Goal: Information Seeking & Learning: Understand process/instructions

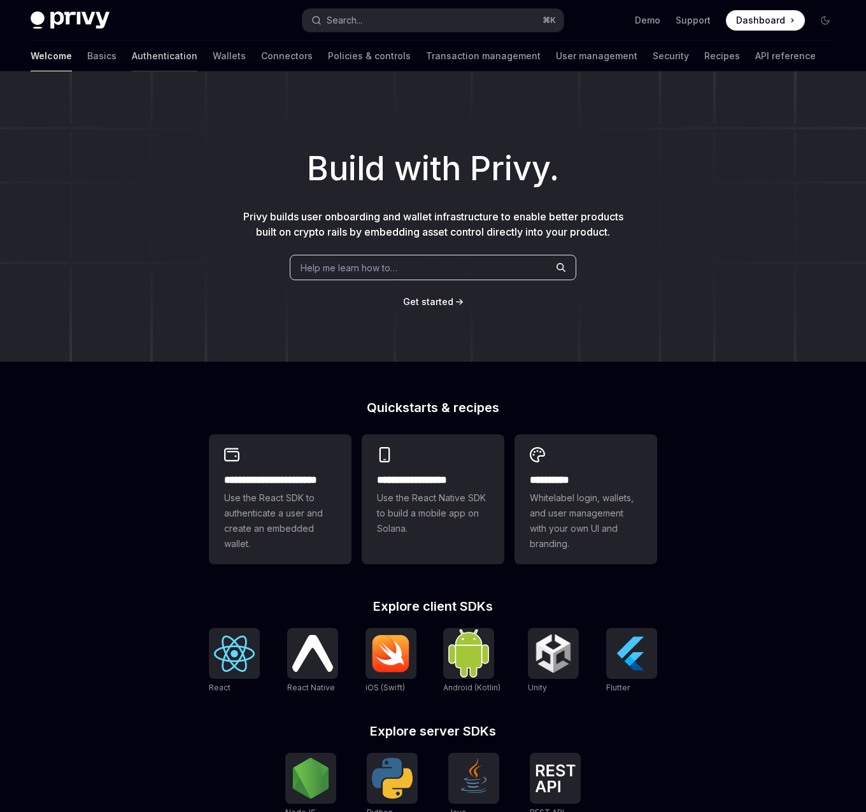
click at [132, 59] on link "Authentication" at bounding box center [165, 56] width 66 height 31
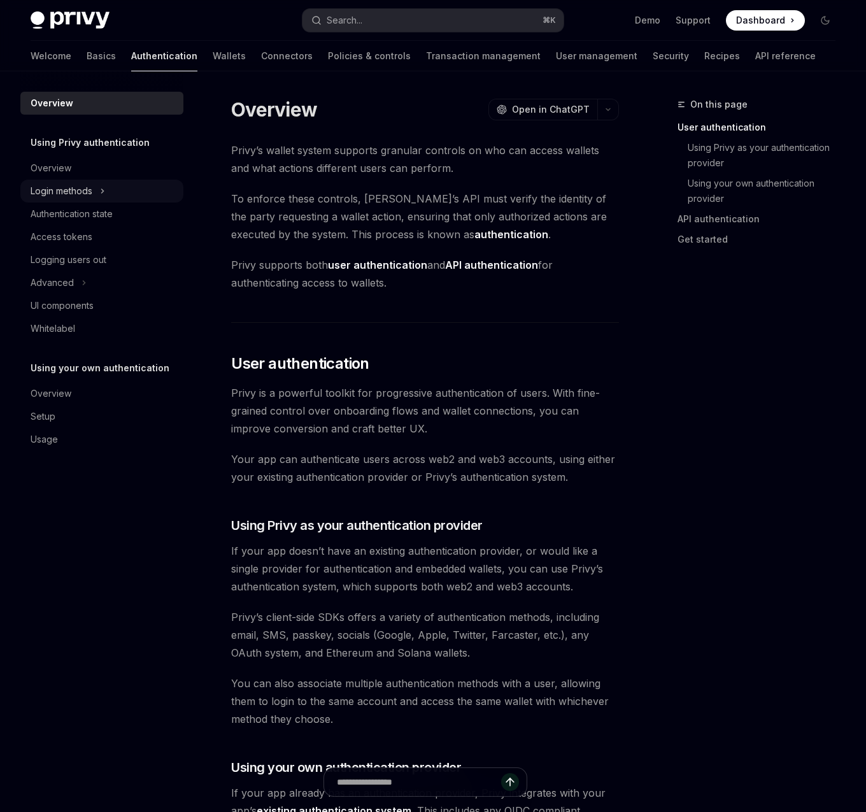
click at [86, 185] on div "Login methods" at bounding box center [62, 190] width 62 height 15
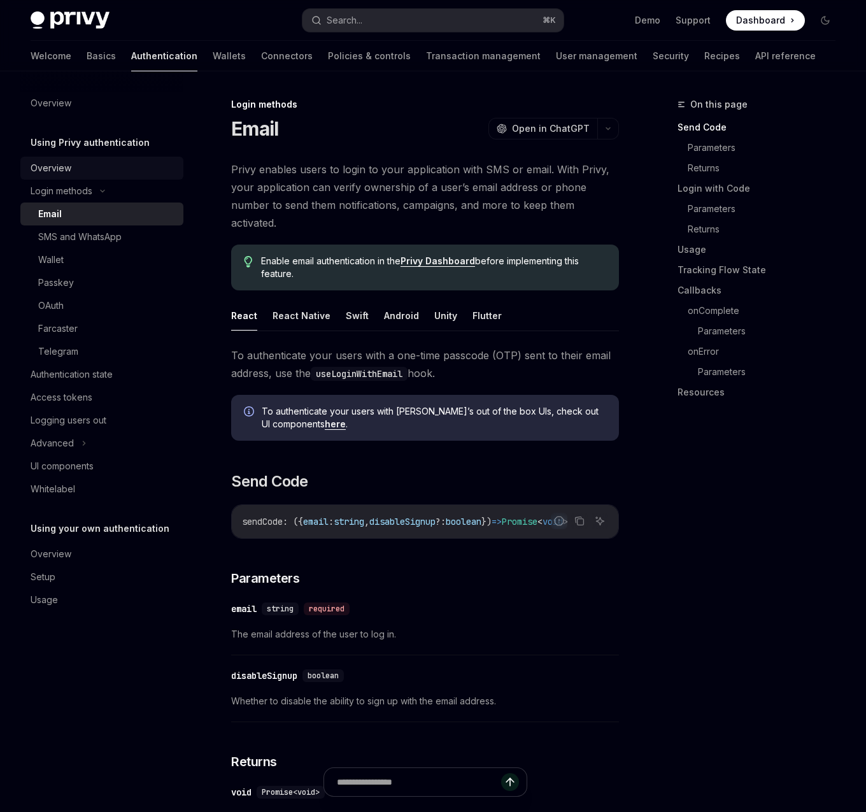
click at [65, 169] on div "Overview" at bounding box center [51, 167] width 41 height 15
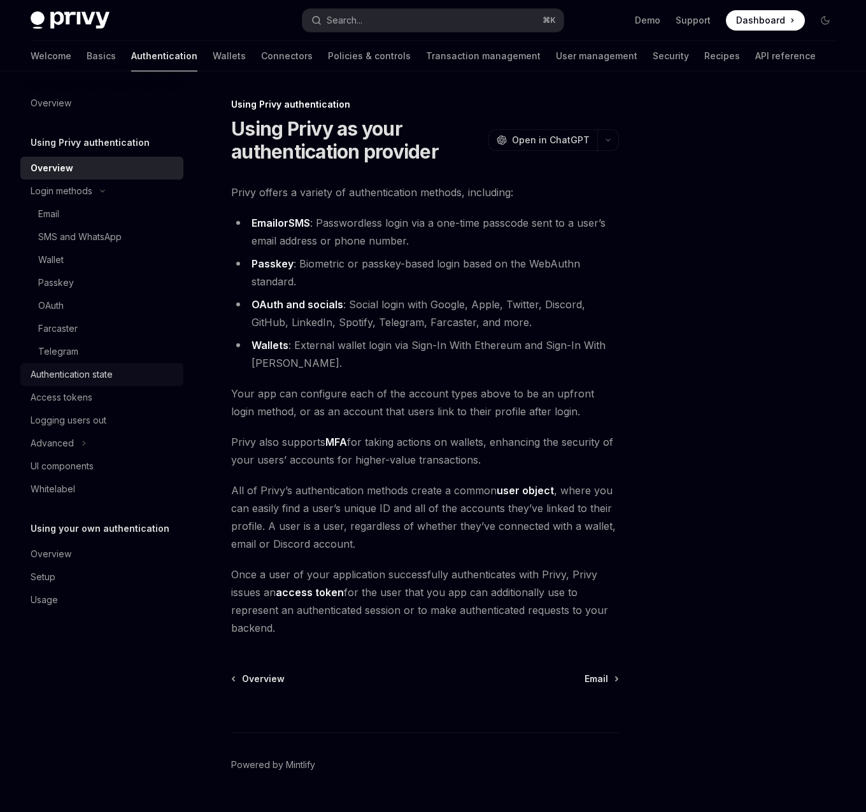
click at [104, 376] on div "Authentication state" at bounding box center [72, 374] width 82 height 15
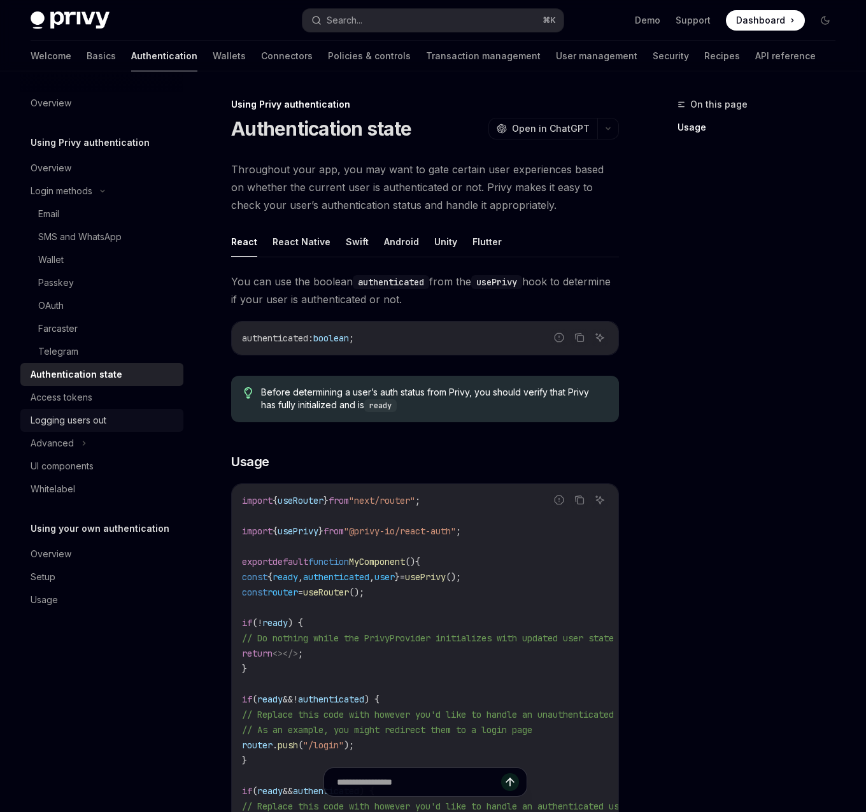
click at [99, 411] on link "Logging users out" at bounding box center [101, 420] width 163 height 23
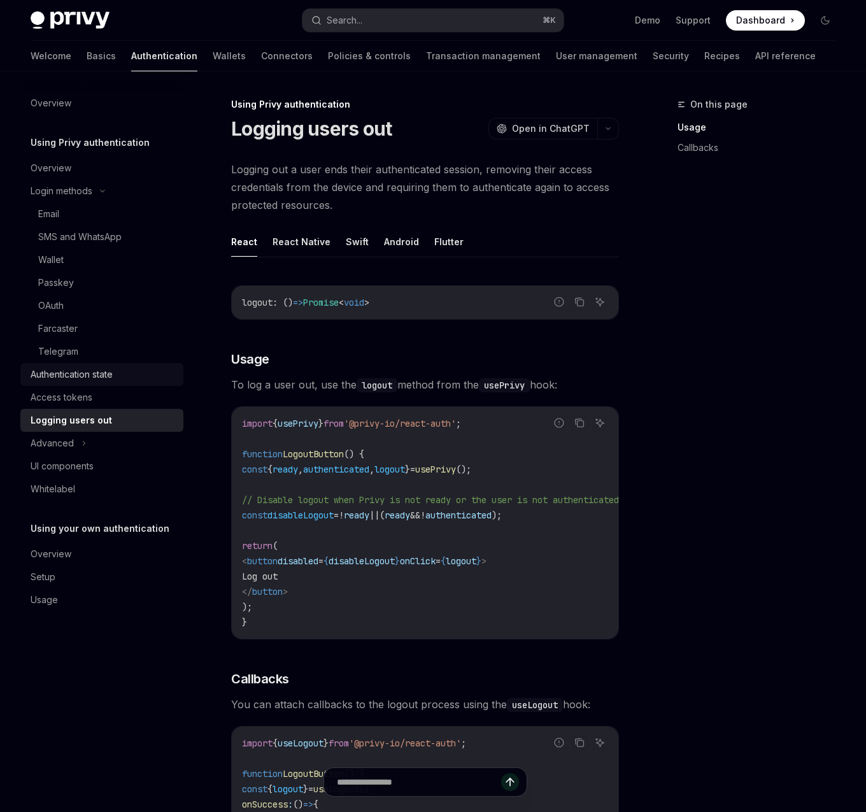
click at [123, 374] on div "Authentication state" at bounding box center [103, 374] width 145 height 15
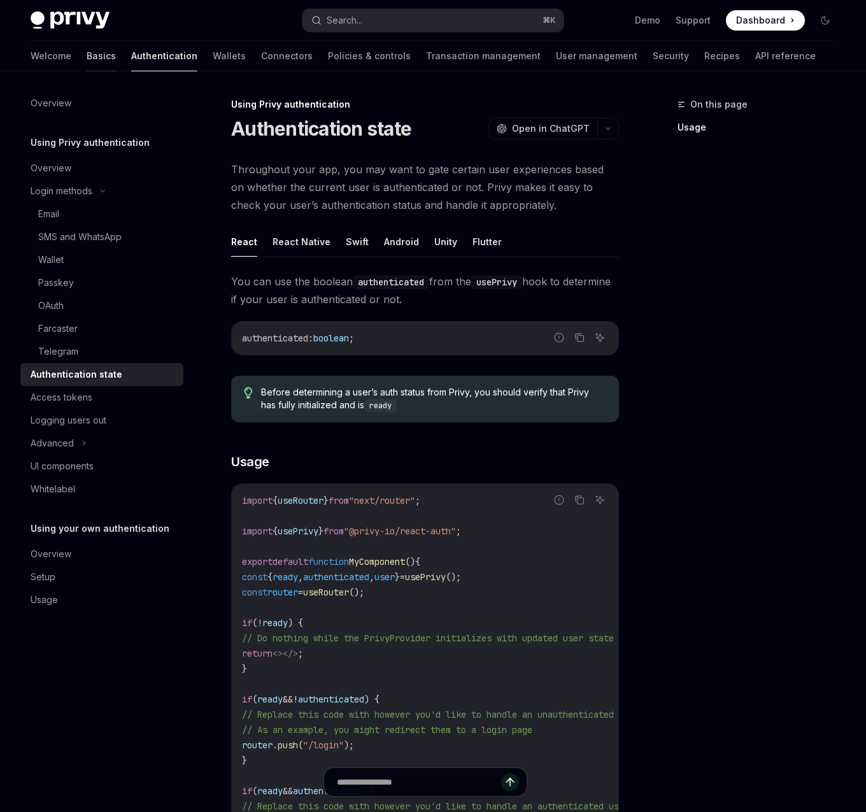
click at [87, 53] on link "Basics" at bounding box center [101, 56] width 29 height 31
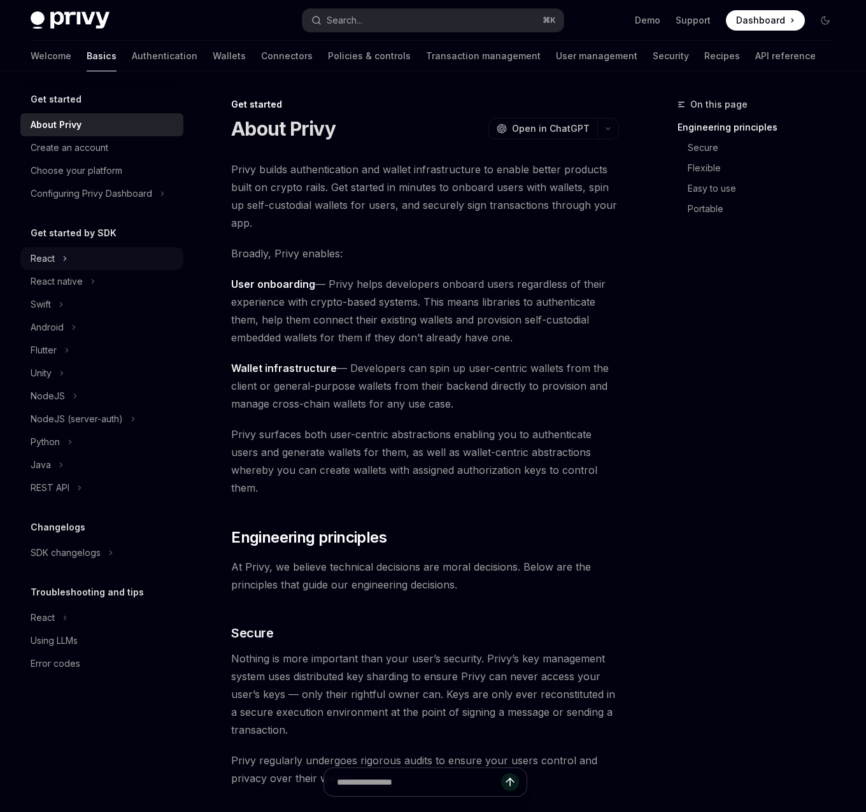
click at [118, 256] on div "React" at bounding box center [101, 258] width 163 height 23
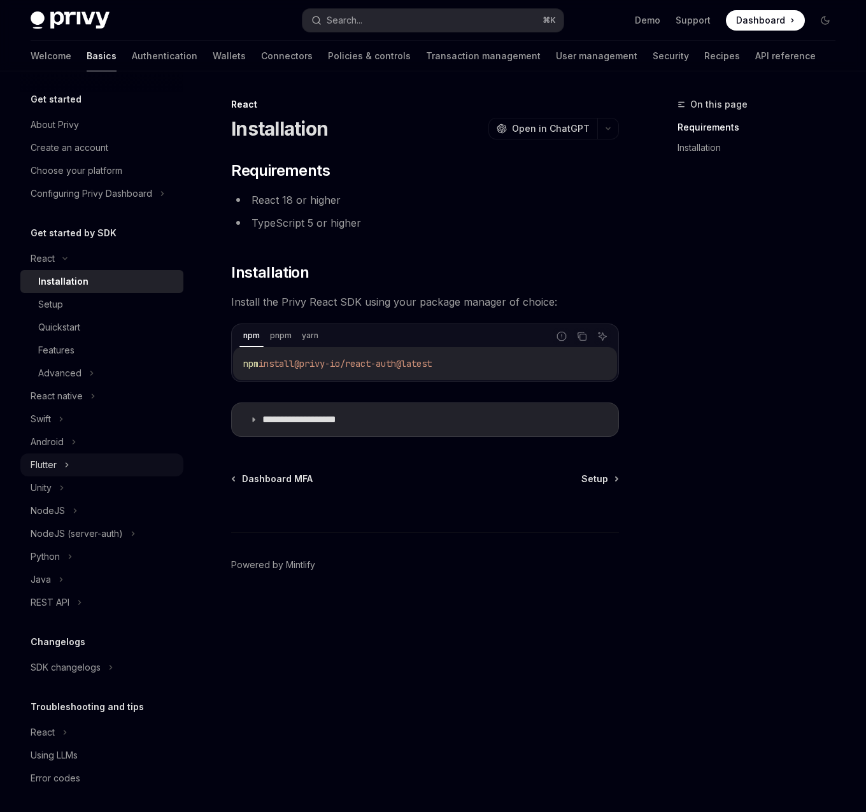
scroll to position [3, 0]
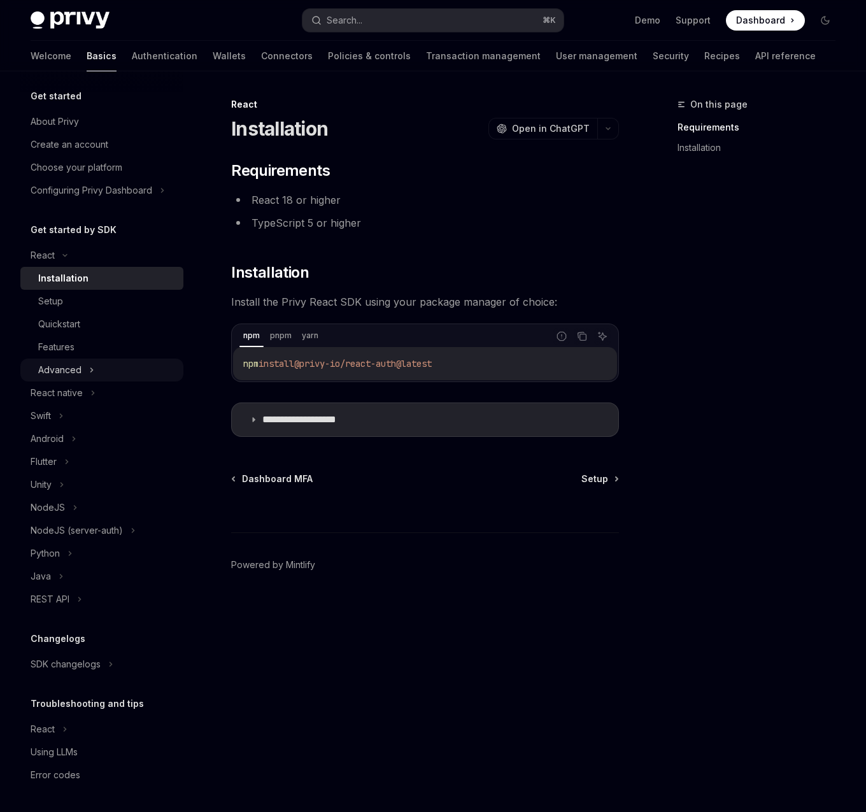
click at [102, 372] on div "Advanced" at bounding box center [101, 369] width 163 height 23
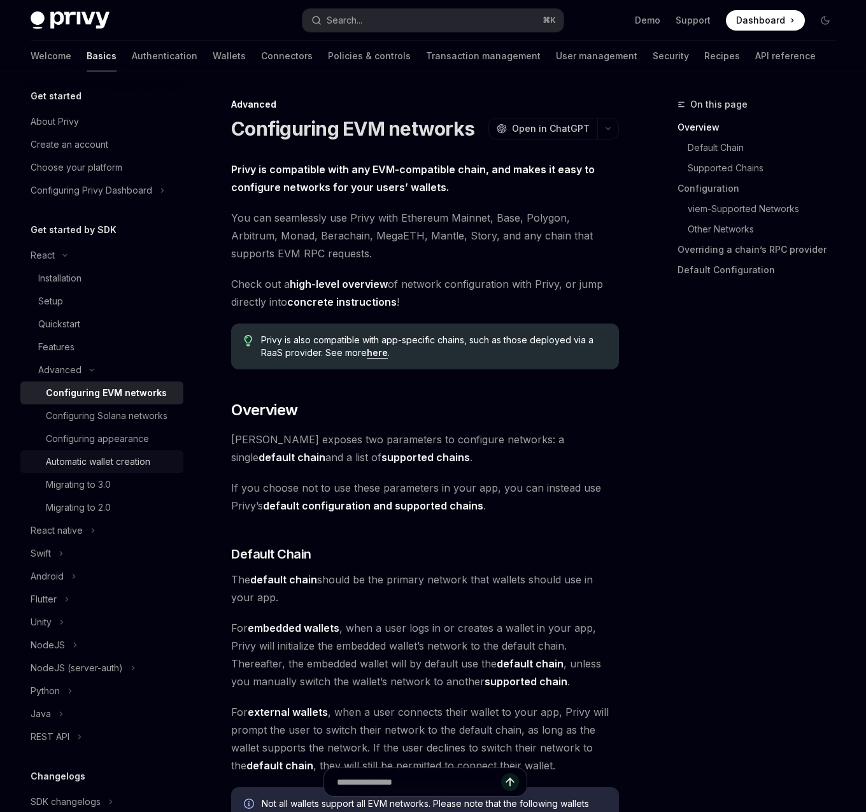
click at [104, 466] on div "Automatic wallet creation" at bounding box center [98, 461] width 104 height 15
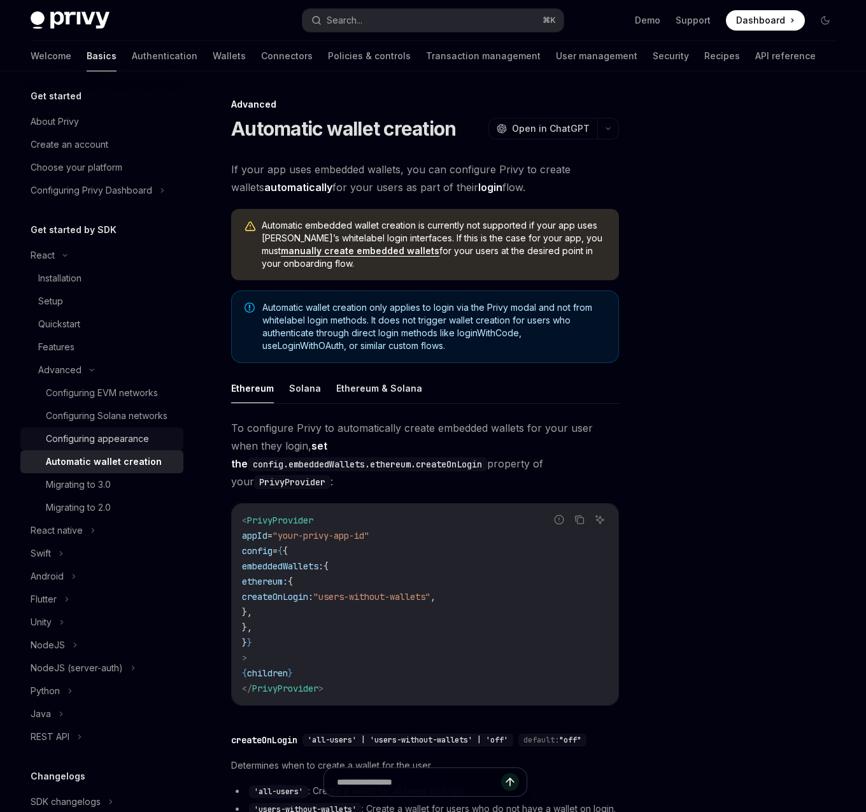
click at [120, 443] on div "Configuring appearance" at bounding box center [97, 438] width 103 height 15
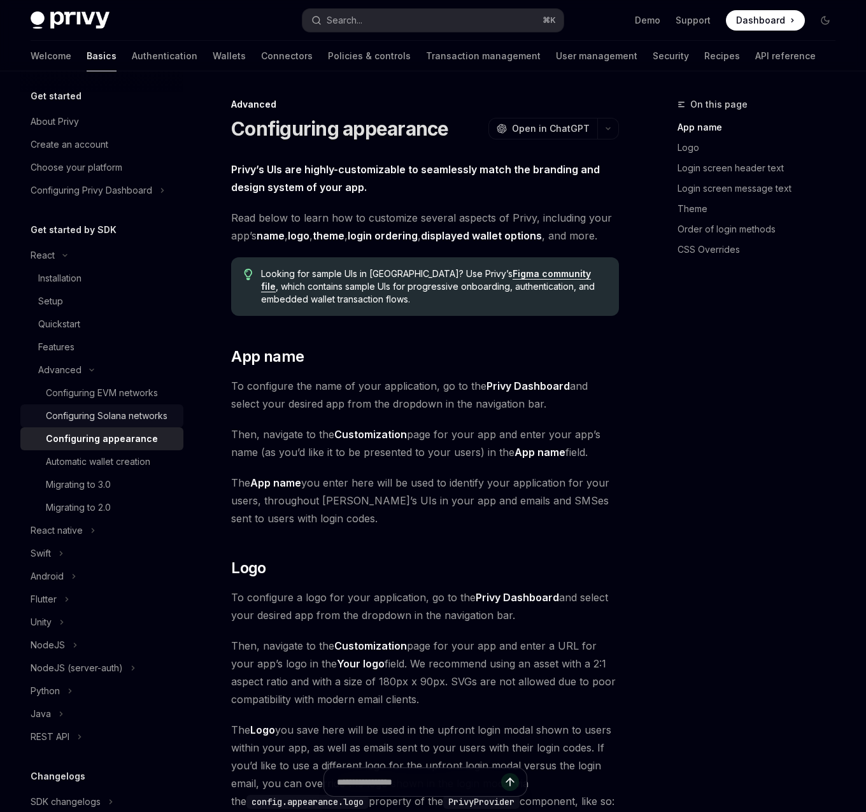
click at [127, 425] on link "Configuring Solana networks" at bounding box center [101, 415] width 163 height 23
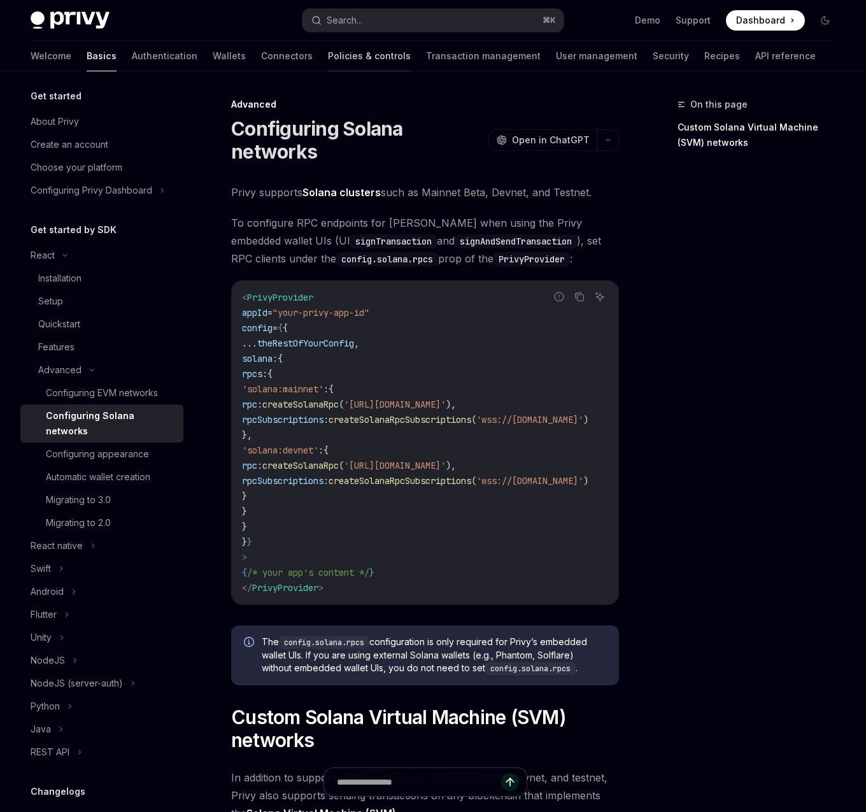
click at [328, 52] on link "Policies & controls" at bounding box center [369, 56] width 83 height 31
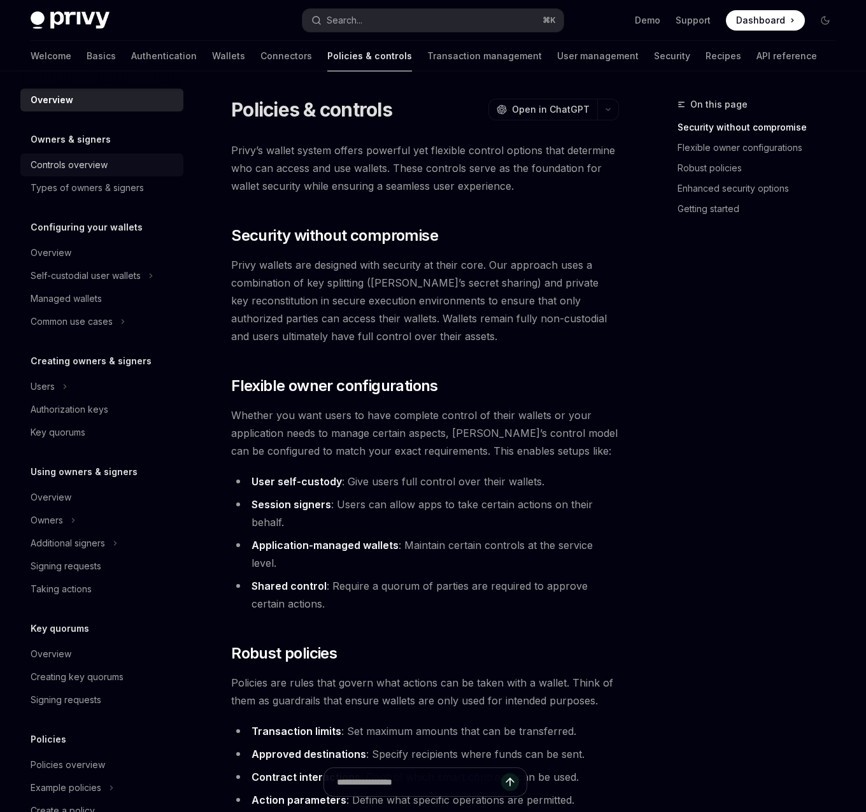
click at [79, 162] on div "Controls overview" at bounding box center [69, 164] width 77 height 15
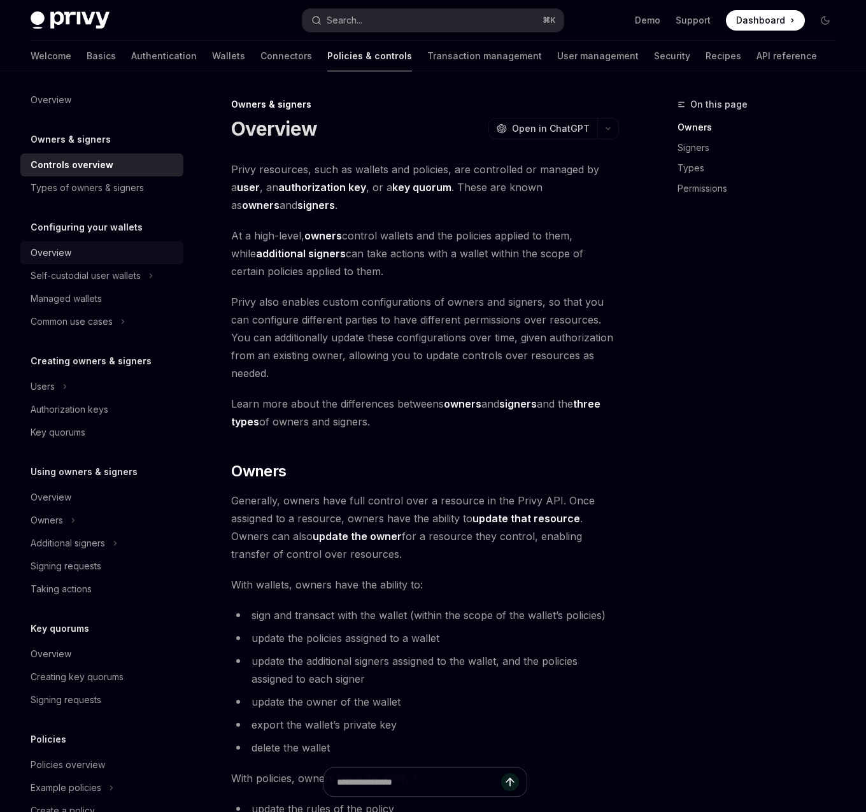
click at [69, 251] on div "Overview" at bounding box center [51, 252] width 41 height 15
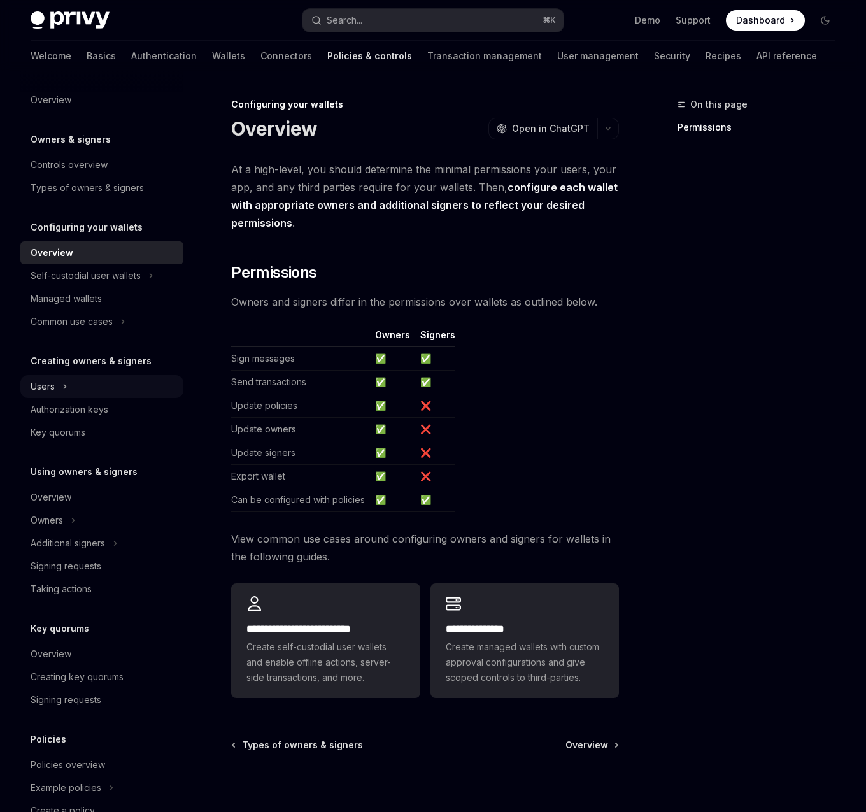
click at [71, 388] on div "Users" at bounding box center [101, 386] width 163 height 23
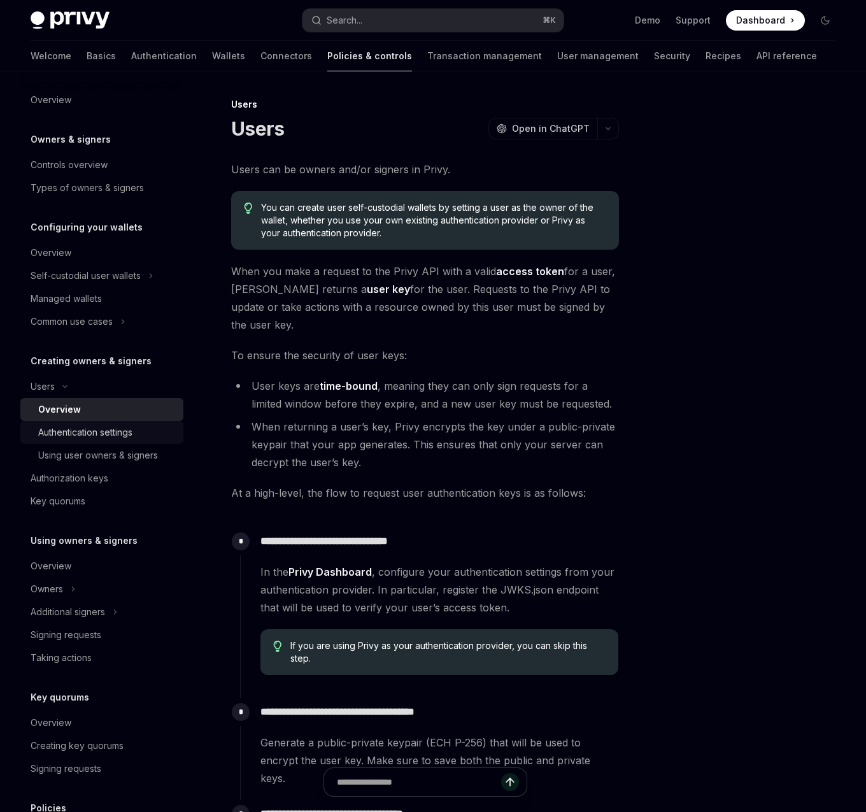
click at [97, 439] on div "Authentication settings" at bounding box center [85, 432] width 94 height 15
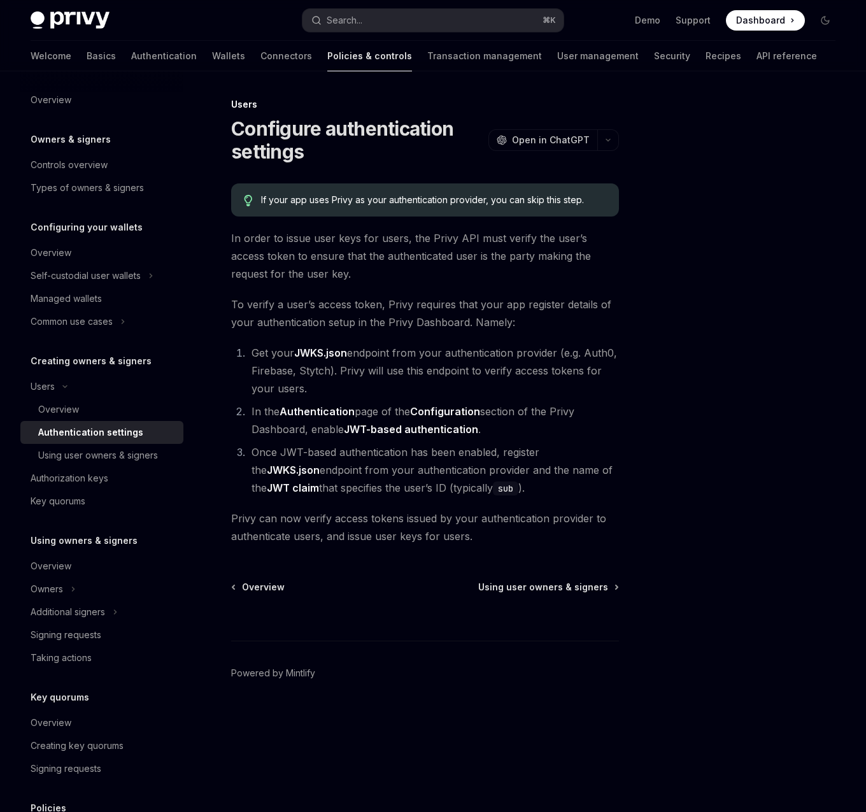
click at [458, 304] on span "To verify a user’s access token, Privy requires that your app register details …" at bounding box center [425, 313] width 388 height 36
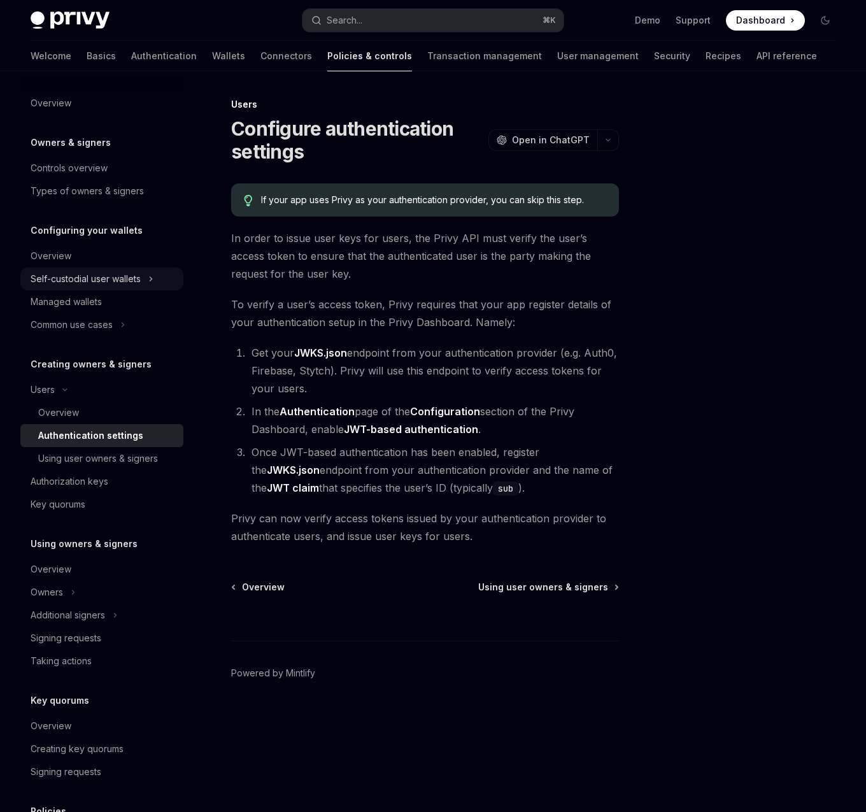
click at [122, 280] on div "Self-custodial user wallets" at bounding box center [86, 278] width 110 height 15
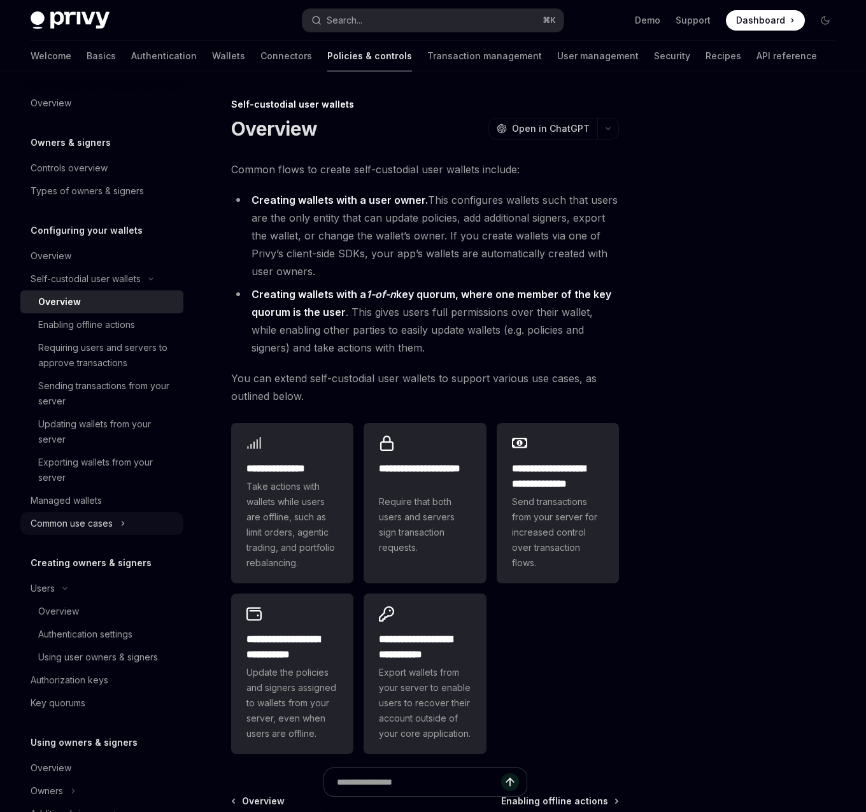
click at [93, 525] on div "Common use cases" at bounding box center [72, 523] width 82 height 15
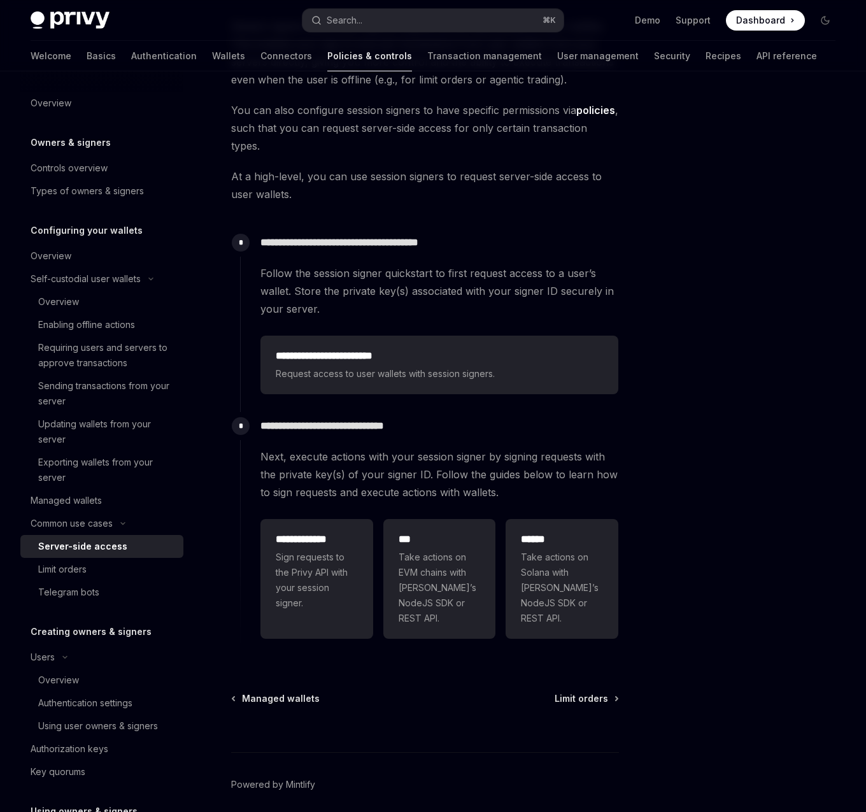
scroll to position [170, 0]
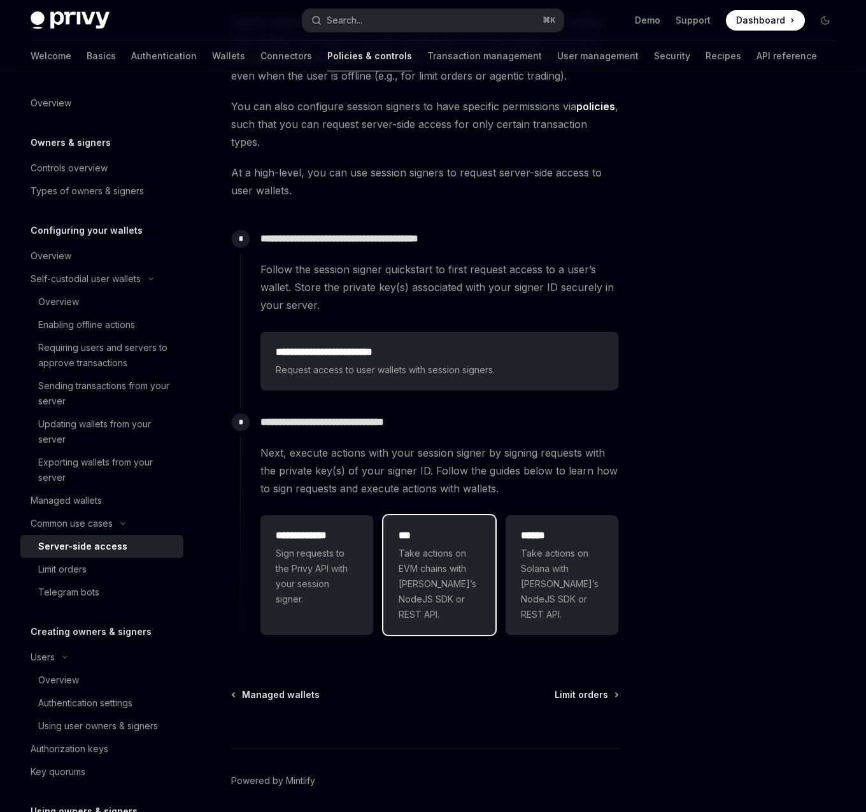
click at [461, 589] on span "Take actions on EVM chains with [PERSON_NAME]’s NodeJS SDK or REST API." at bounding box center [440, 584] width 82 height 76
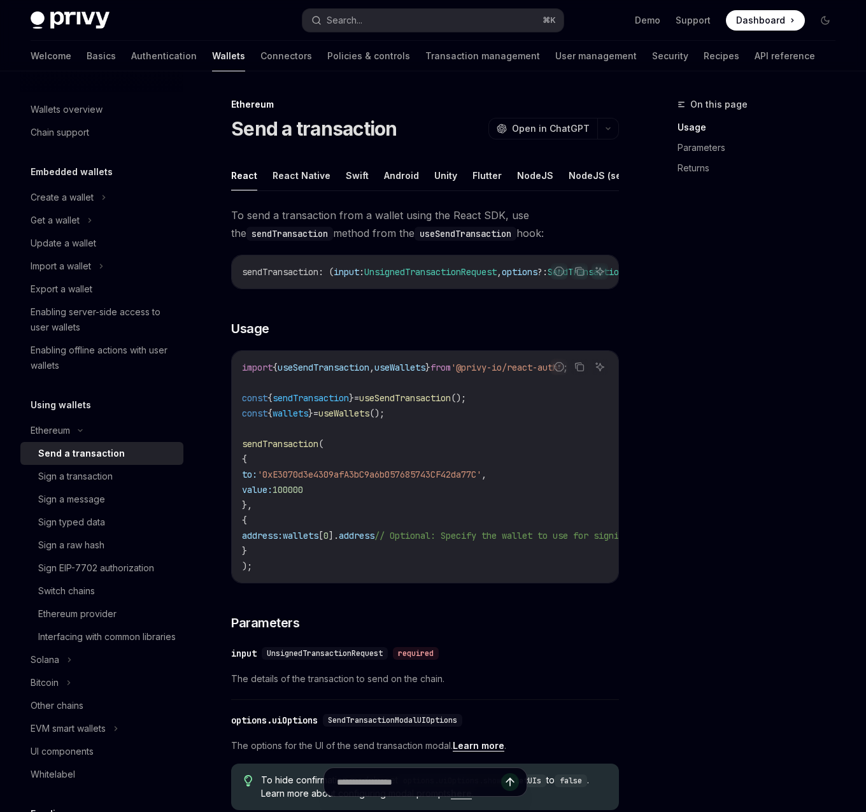
click at [653, 350] on div "On this page Usage Parameters Returns" at bounding box center [749, 454] width 194 height 715
click at [650, 283] on div "On this page Usage Parameters Returns Ethereum Send a transaction OpenAI Open i…" at bounding box center [432, 727] width 825 height 1312
click at [572, 164] on button "NodeJS (server-auth)" at bounding box center [618, 175] width 99 height 30
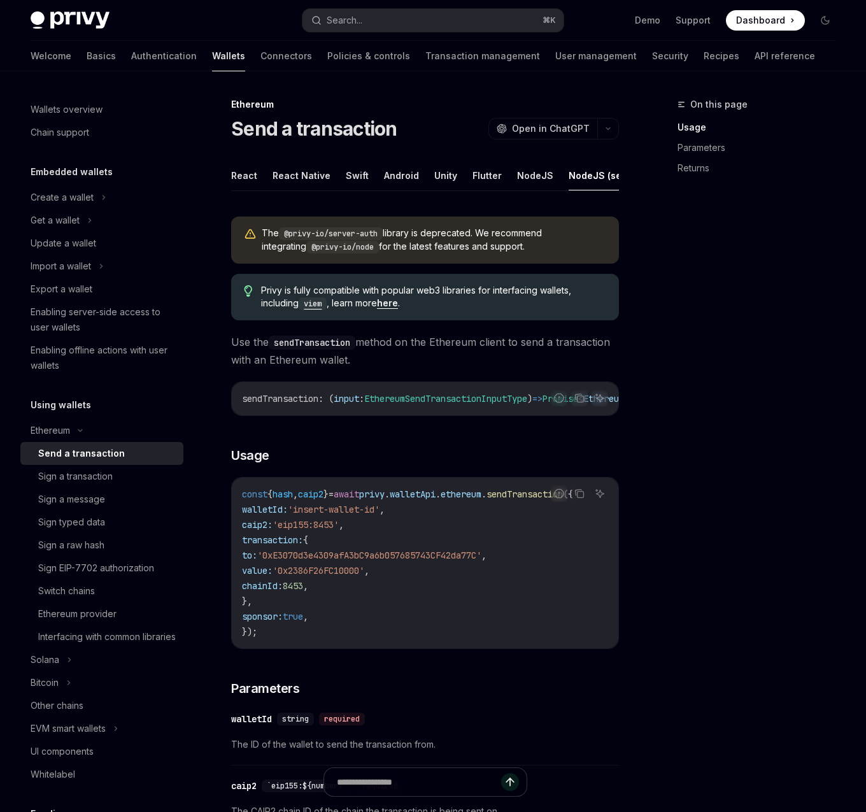
click at [467, 266] on div "The @privy-io/server-auth library is deprecated. We recommend integrating @priv…" at bounding box center [425, 723] width 388 height 1035
click at [678, 504] on div "On this page Usage Parameters Returns" at bounding box center [749, 454] width 194 height 715
click at [92, 473] on div "Sign a transaction" at bounding box center [75, 476] width 74 height 15
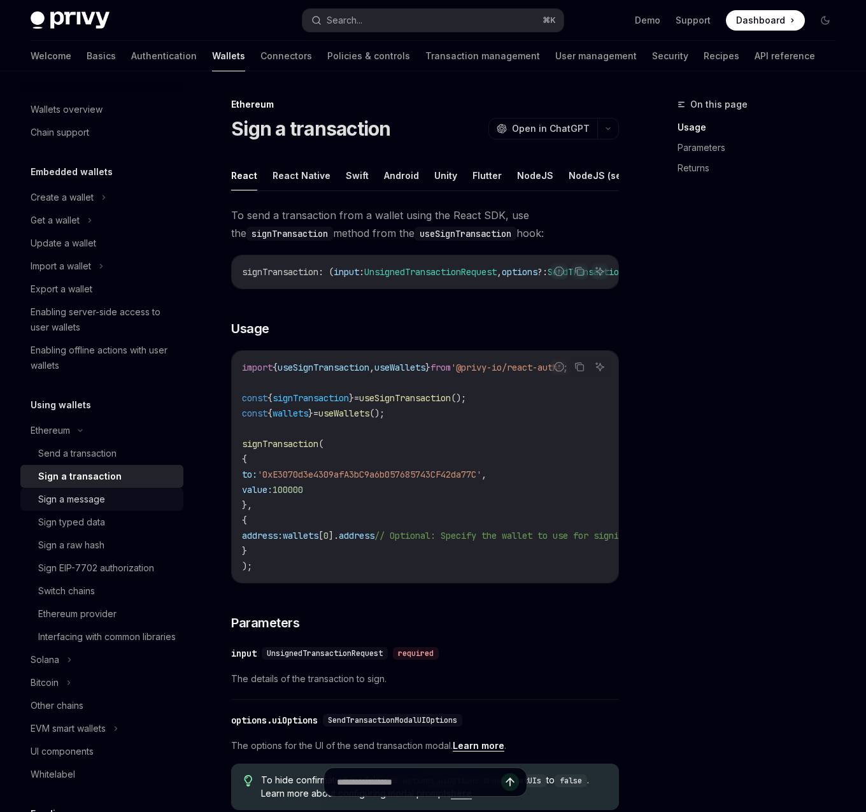
click at [91, 500] on div "Sign a message" at bounding box center [71, 499] width 67 height 15
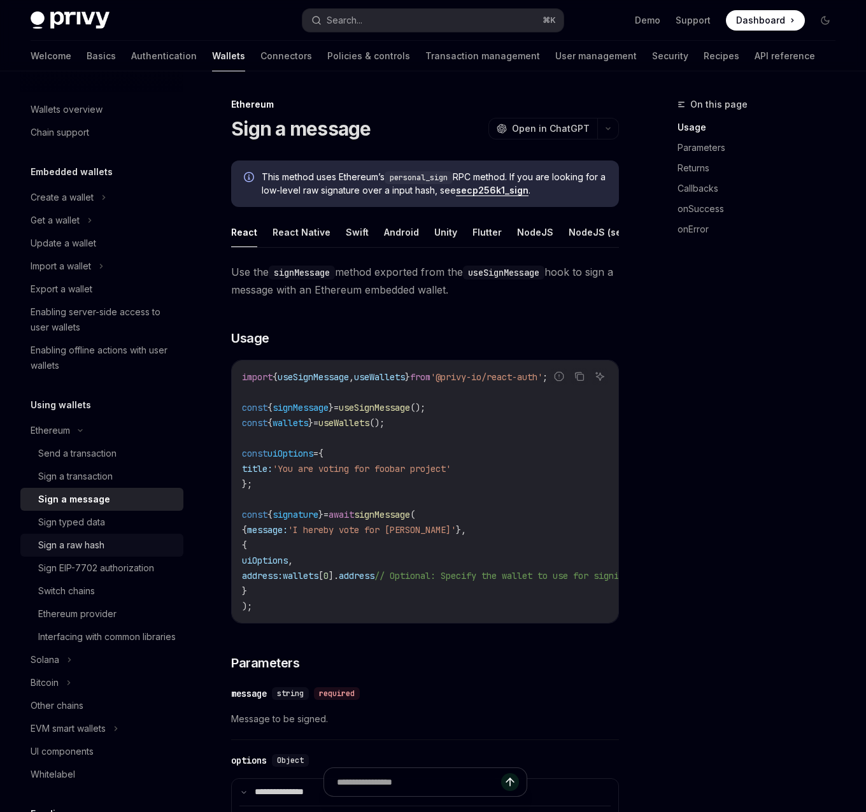
click at [92, 537] on div "Sign a raw hash" at bounding box center [71, 544] width 66 height 15
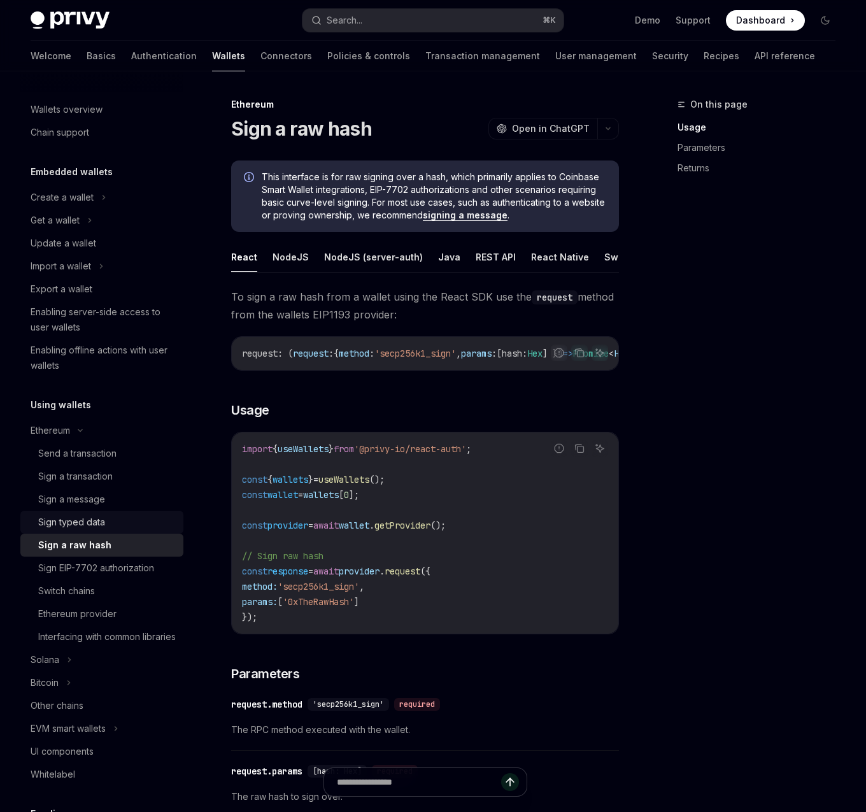
click at [99, 527] on div "Sign typed data" at bounding box center [71, 521] width 67 height 15
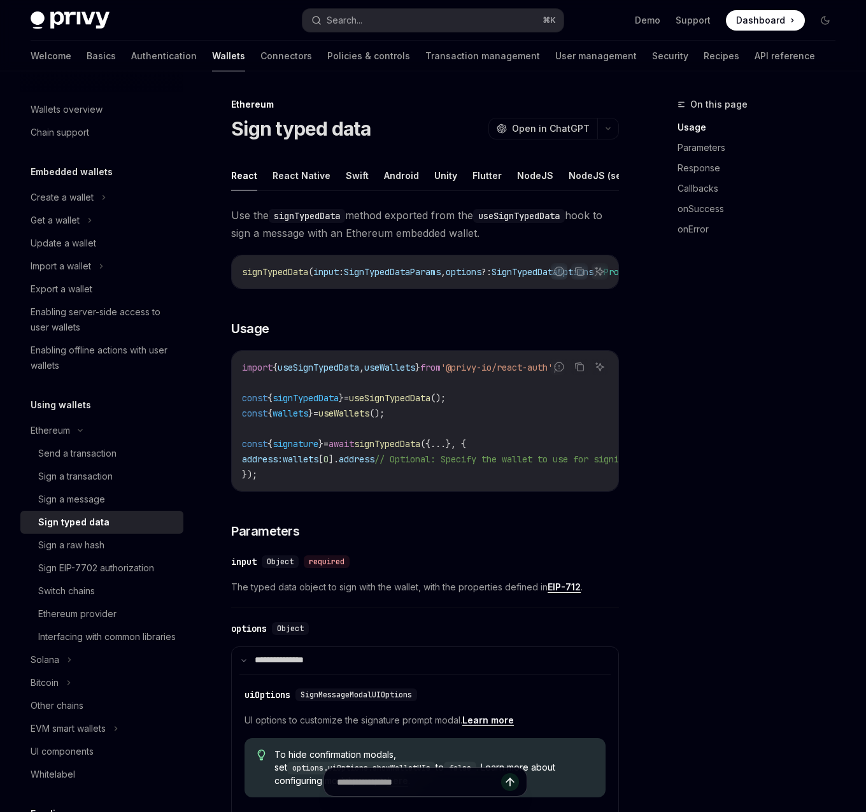
click at [403, 403] on span "useSignTypedData" at bounding box center [390, 397] width 82 height 11
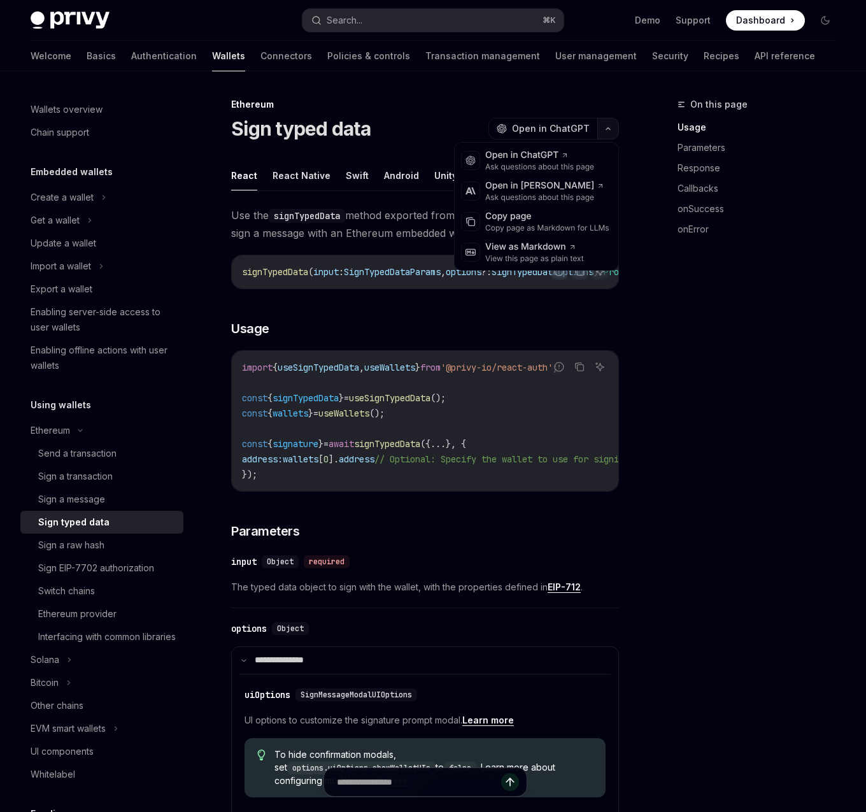
click at [604, 127] on icon "button" at bounding box center [607, 128] width 15 height 5
click at [555, 227] on div "Copy page as Markdown for LLMs" at bounding box center [547, 228] width 124 height 10
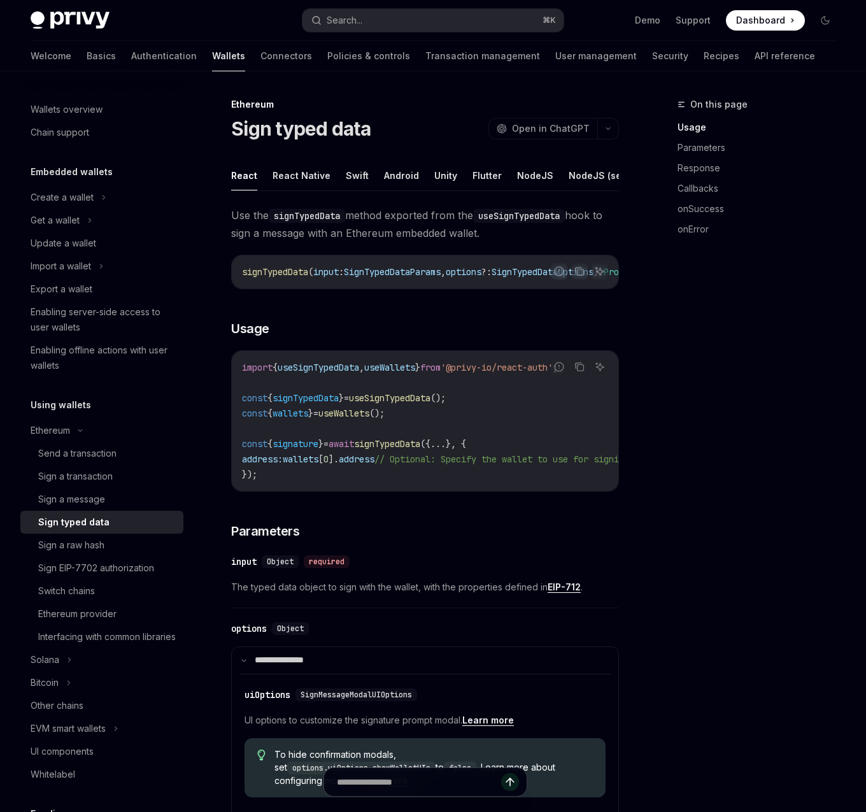
click at [111, 571] on div "Sign EIP-7702 authorization" at bounding box center [96, 567] width 116 height 15
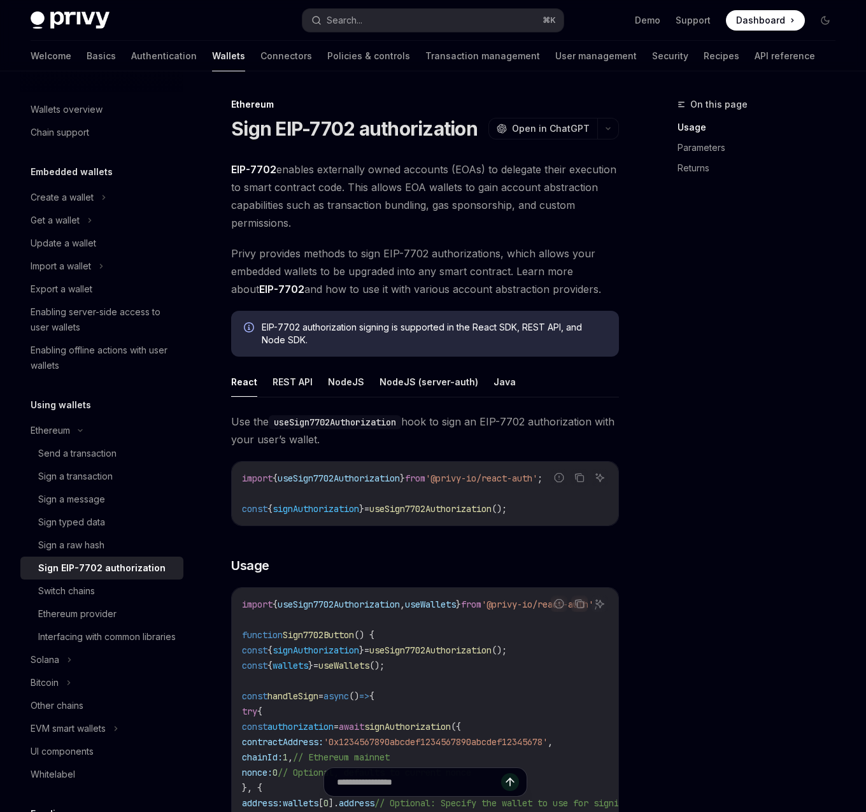
click at [567, 189] on span "EIP-7702 enables externally owned accounts (EOAs) to delegate their execution t…" at bounding box center [425, 195] width 388 height 71
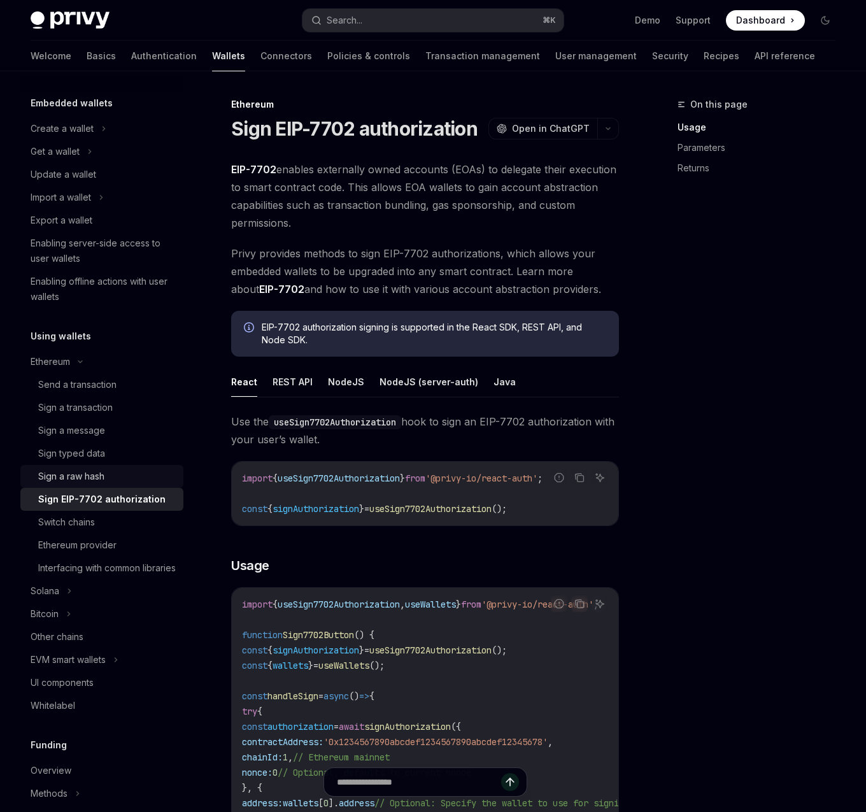
click at [131, 481] on div "Sign a raw hash" at bounding box center [107, 476] width 138 height 15
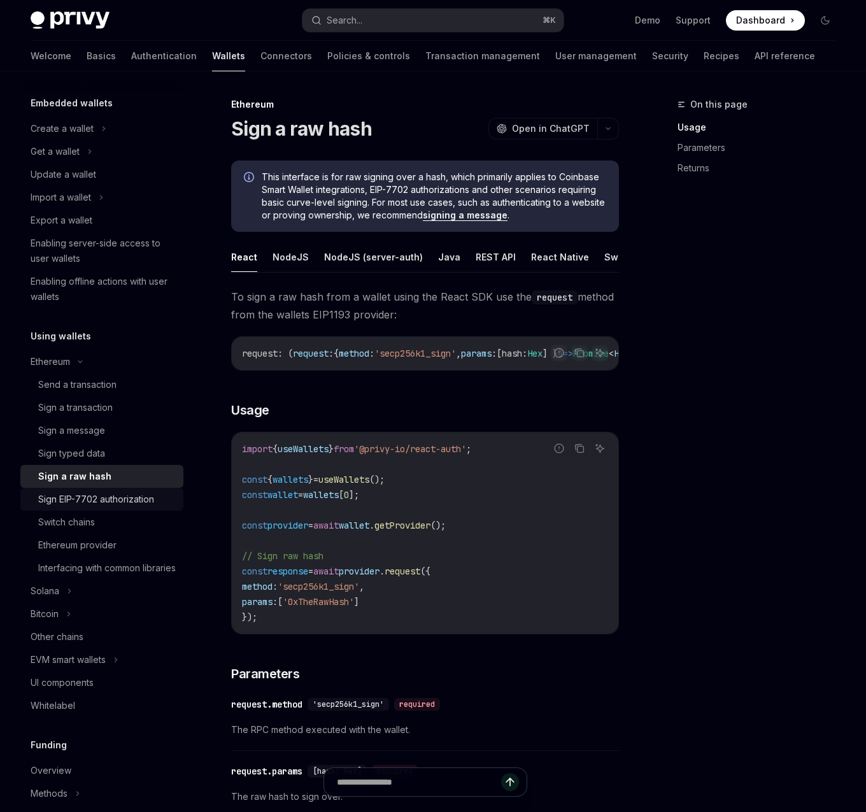
click at [132, 494] on div "Sign EIP-7702 authorization" at bounding box center [96, 499] width 116 height 15
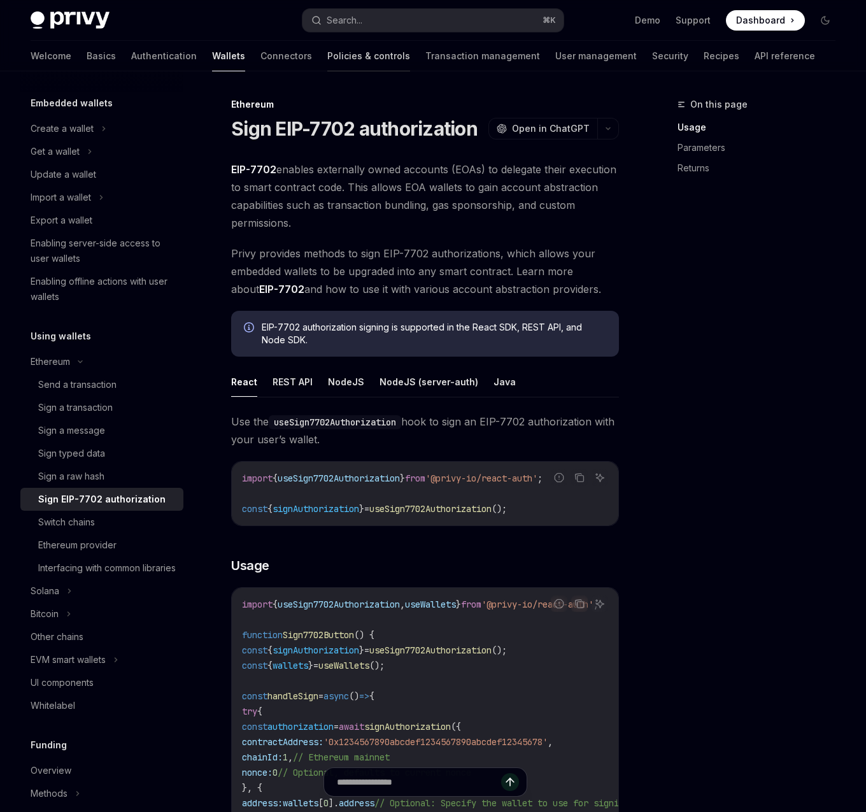
click at [327, 58] on link "Policies & controls" at bounding box center [368, 56] width 83 height 31
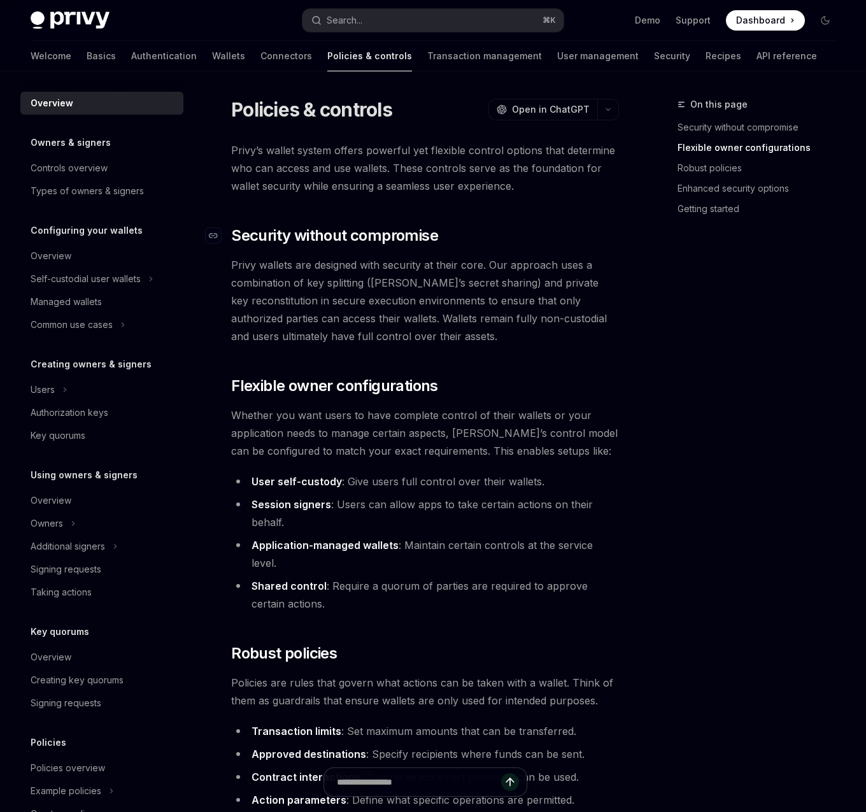
scroll to position [786, 0]
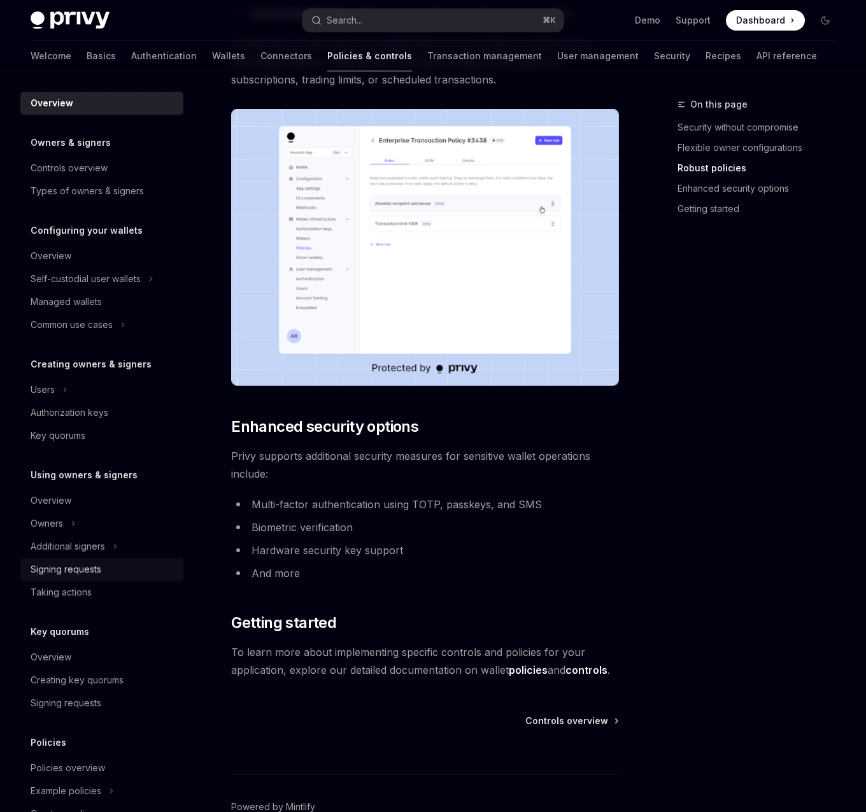
click at [82, 573] on div "Signing requests" at bounding box center [66, 569] width 71 height 15
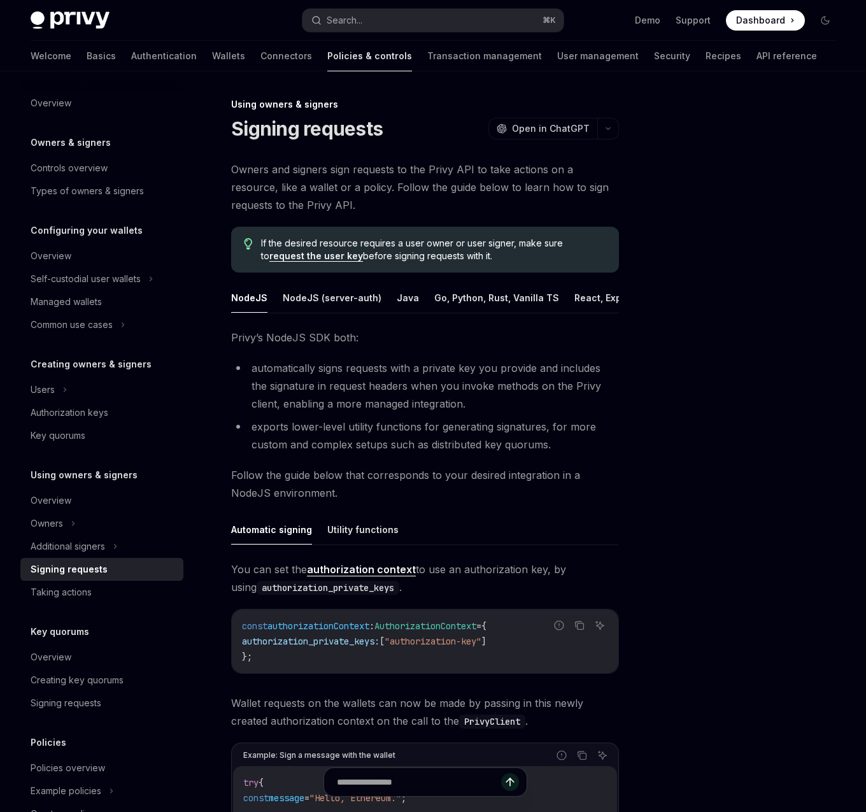
click at [520, 437] on li "exports lower-level utility functions for generating signatures, for more custo…" at bounding box center [425, 436] width 388 height 36
click at [541, 493] on span "Follow the guide below that corresponds to your desired integration in a NodeJS…" at bounding box center [425, 484] width 388 height 36
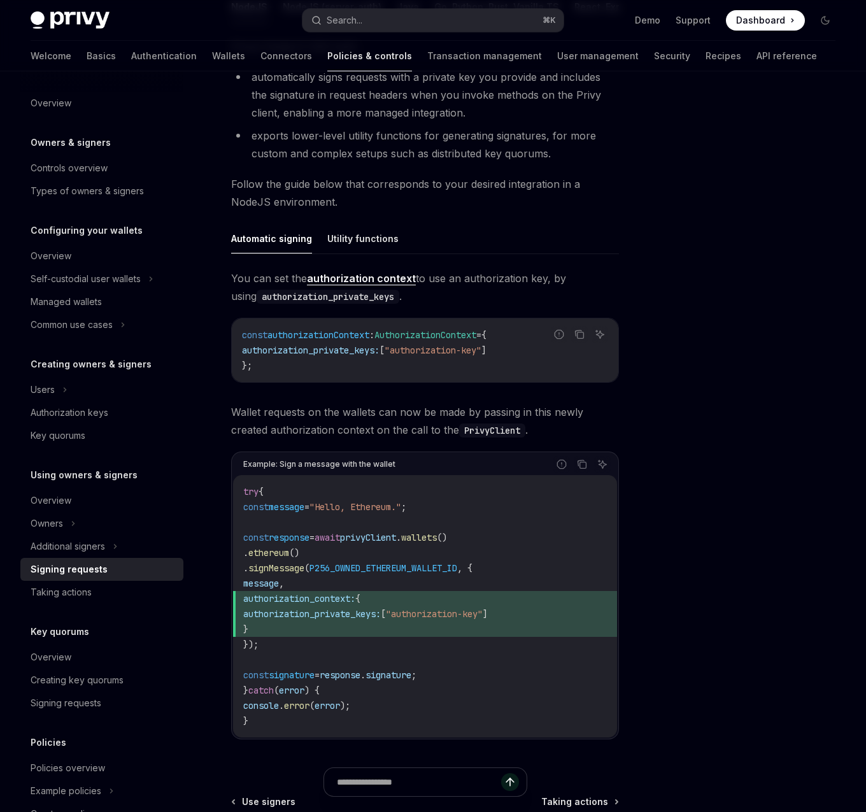
click at [661, 443] on div at bounding box center [749, 454] width 194 height 715
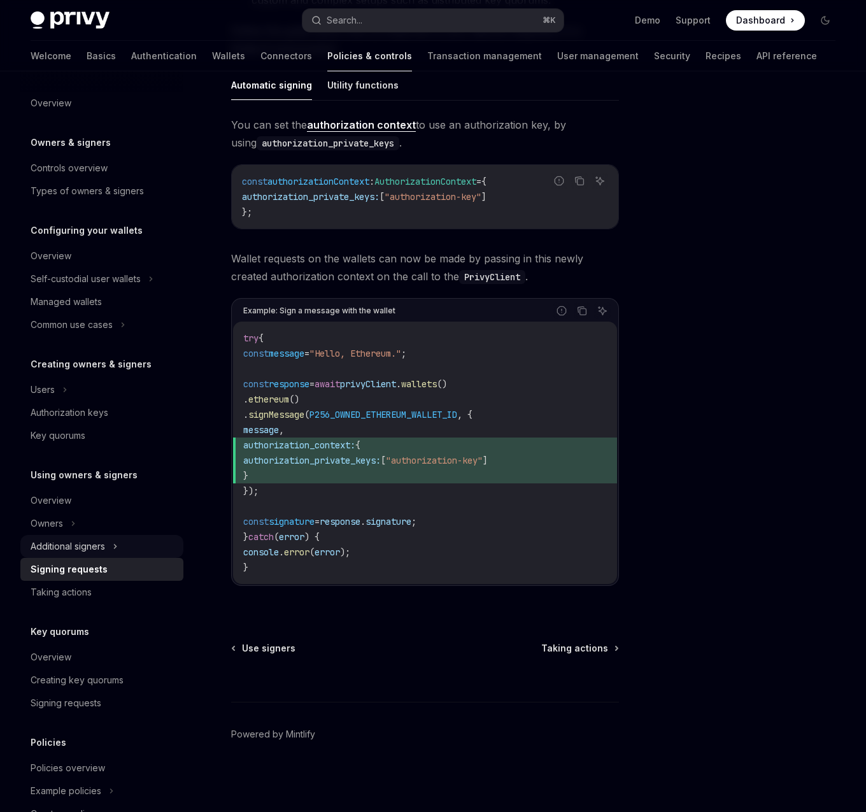
click at [138, 545] on div "Additional signers" at bounding box center [101, 546] width 163 height 23
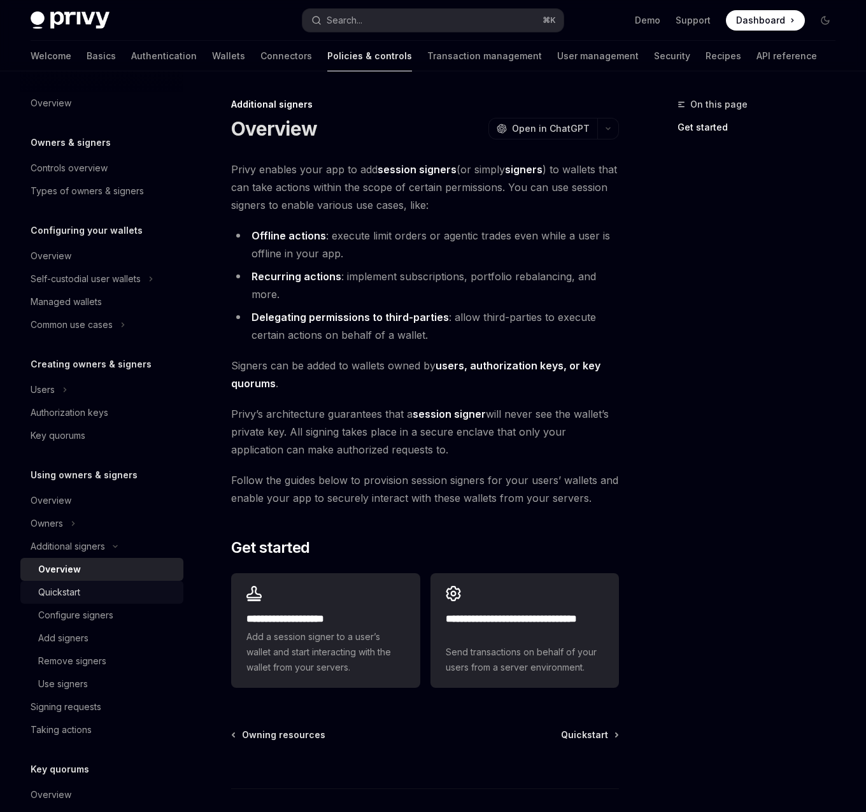
click at [111, 602] on link "Quickstart" at bounding box center [101, 592] width 163 height 23
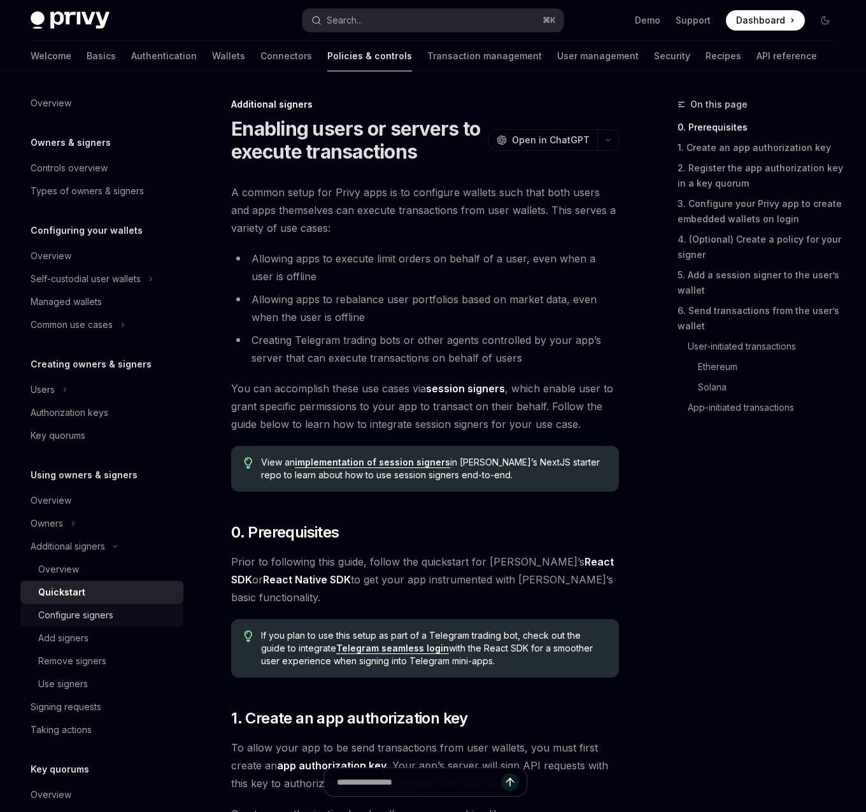
click at [110, 614] on div "Configure signers" at bounding box center [75, 614] width 75 height 15
type textarea "*"
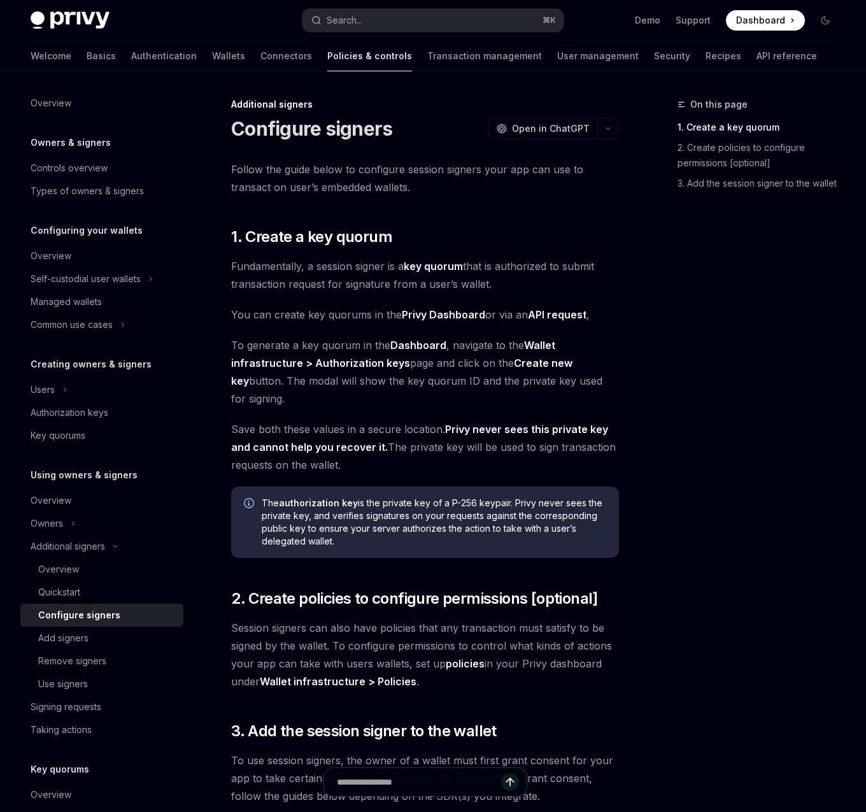
click at [394, 199] on div "Follow the guide below to configure session signers your app can use to transac…" at bounding box center [425, 482] width 388 height 644
